Goal: Task Accomplishment & Management: Use online tool/utility

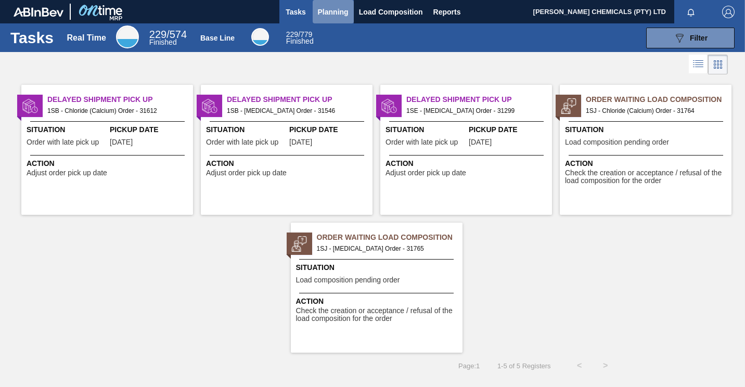
click at [324, 14] on span "Planning" at bounding box center [333, 12] width 31 height 12
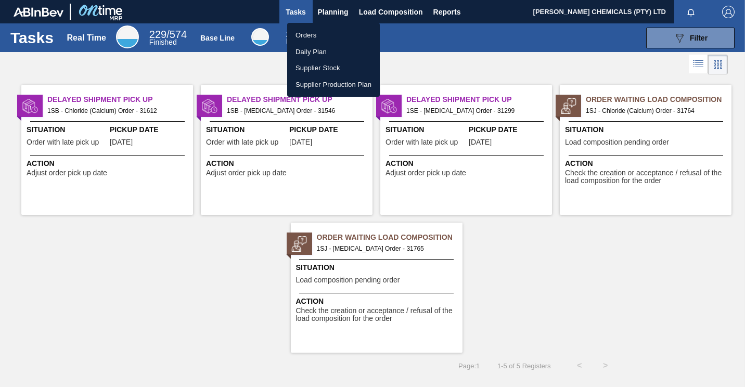
click at [310, 36] on li "Orders" at bounding box center [333, 35] width 93 height 17
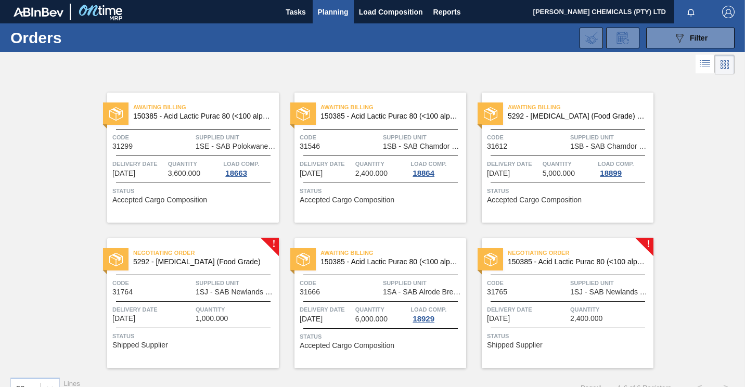
click at [235, 267] on div "Negotiating Order 5292 - [MEDICAL_DATA] (Food Grade)" at bounding box center [193, 257] width 172 height 23
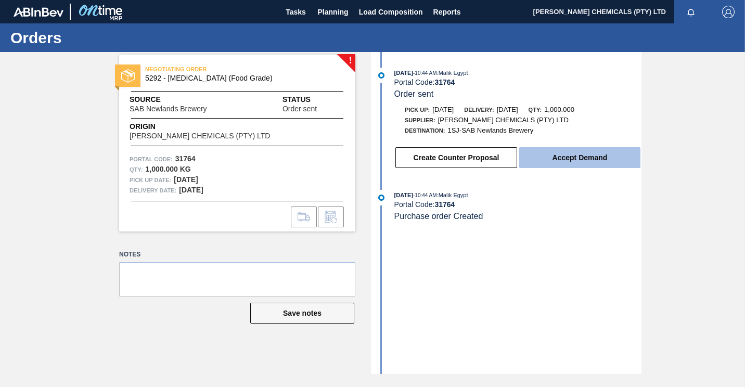
click at [571, 154] on button "Accept Demand" at bounding box center [579, 157] width 121 height 21
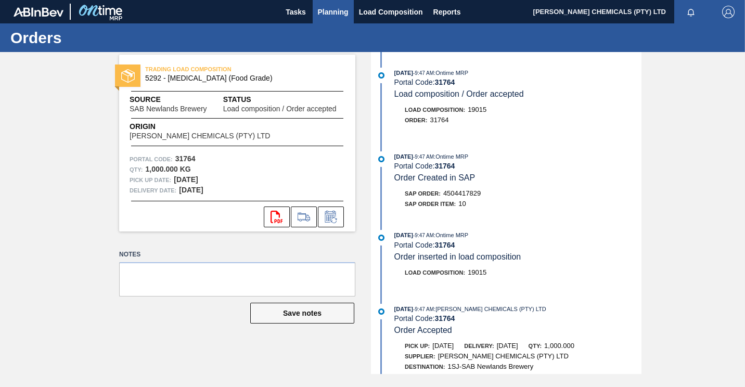
click at [329, 6] on span "Planning" at bounding box center [333, 12] width 31 height 12
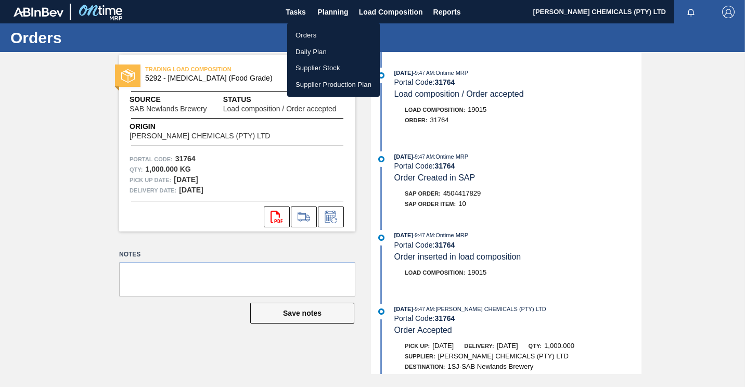
click at [310, 35] on li "Orders" at bounding box center [333, 35] width 93 height 17
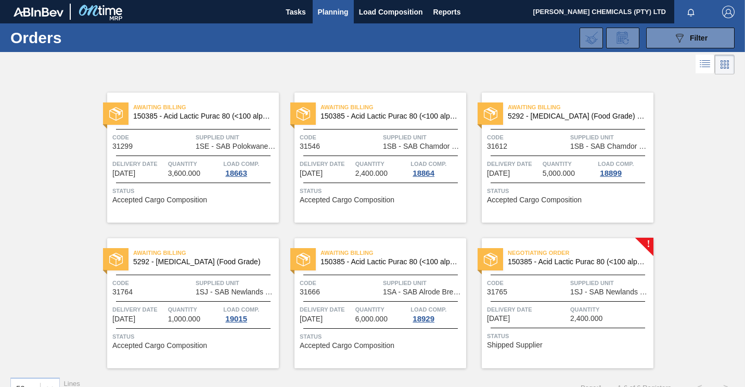
click at [567, 289] on div "Code 31765 Supplied Unit 1SJ - SAB Newlands Brewery" at bounding box center [568, 287] width 172 height 18
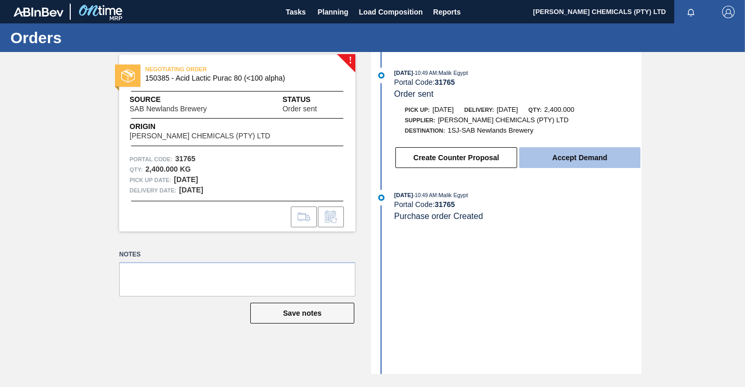
click at [578, 161] on button "Accept Demand" at bounding box center [579, 157] width 121 height 21
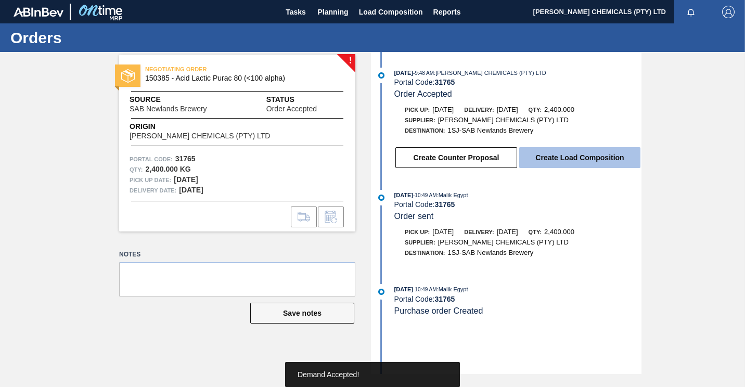
click at [588, 154] on button "Create Load Composition" at bounding box center [579, 157] width 121 height 21
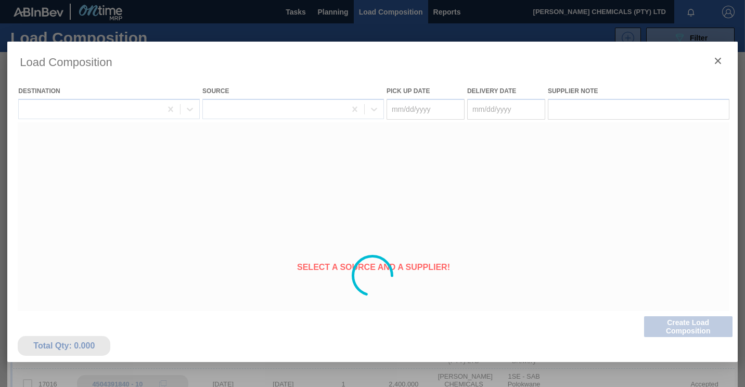
type Date "[DATE]"
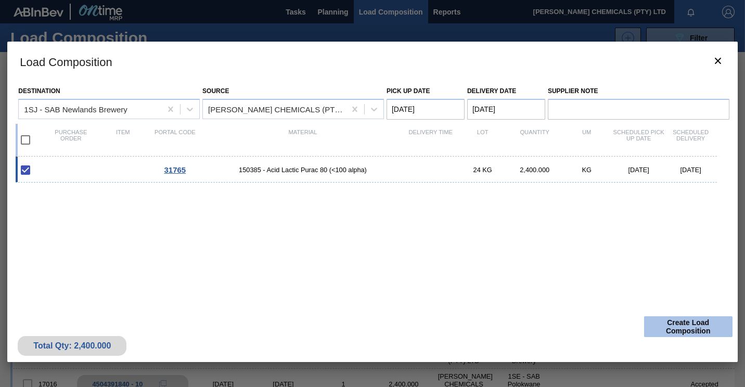
click at [677, 327] on button "Create Load Composition" at bounding box center [688, 326] width 88 height 21
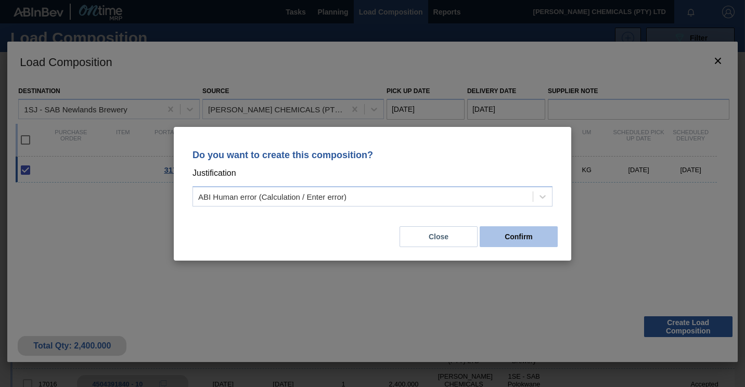
click at [514, 243] on button "Confirm" at bounding box center [518, 236] width 78 height 21
